Goal: Information Seeking & Learning: Learn about a topic

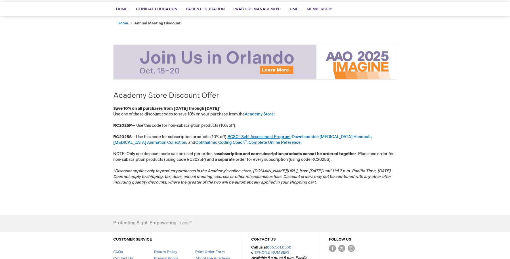
scroll to position [38, 0]
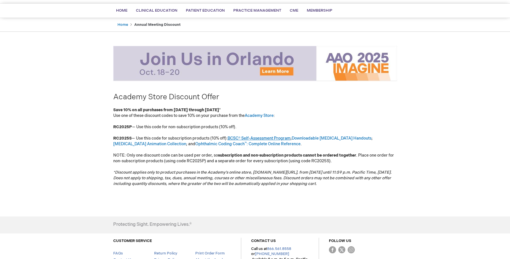
click at [244, 135] on p "Use one of these discount codes to save 10% on your purchase from the Academy S…" at bounding box center [255, 150] width 284 height 74
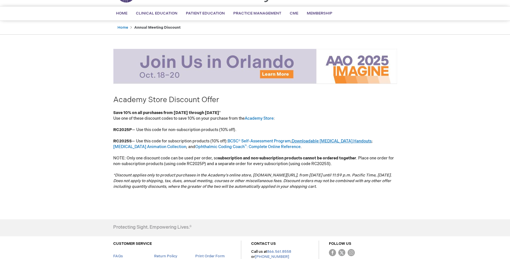
click at [325, 138] on p "Use one of these discount codes to save 10% on your purchase from the Academy S…" at bounding box center [255, 153] width 284 height 74
click at [186, 145] on link "Patient Education Animation Collection" at bounding box center [149, 147] width 73 height 5
click at [319, 142] on link "Downloadable Patient Education Handouts" at bounding box center [332, 141] width 80 height 5
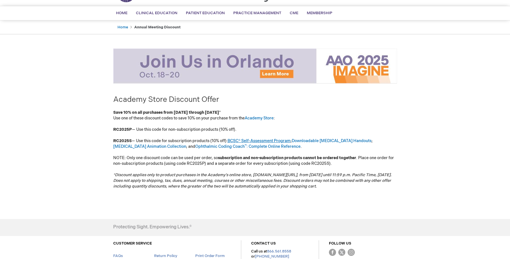
click at [248, 141] on link "BCSC® Self-Assessment Program" at bounding box center [259, 141] width 63 height 5
click at [186, 144] on link "Patient Education Animation Collection" at bounding box center [149, 146] width 73 height 5
click at [221, 146] on link "Ophthalmic Coding Coach ™ : Complete Online Reference" at bounding box center [247, 146] width 105 height 5
